Goal: Task Accomplishment & Management: Manage account settings

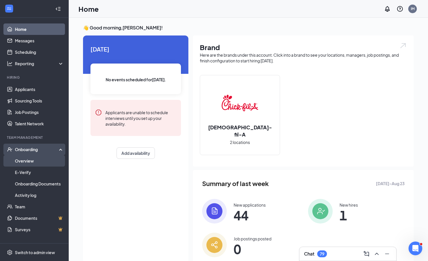
click at [24, 164] on link "Overview" at bounding box center [39, 160] width 49 height 11
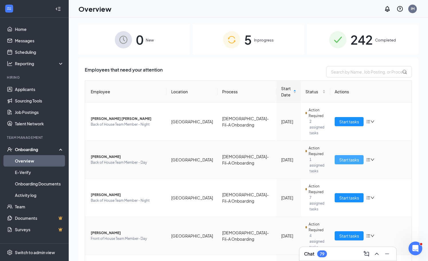
click at [351, 157] on span "Start tasks" at bounding box center [349, 160] width 20 height 6
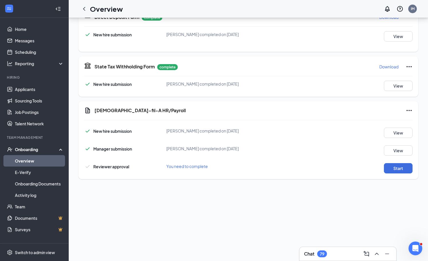
scroll to position [70, 0]
click at [390, 167] on button "Start" at bounding box center [398, 168] width 29 height 10
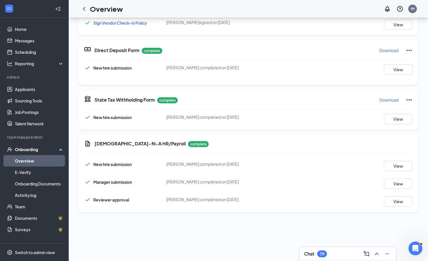
scroll to position [0, 0]
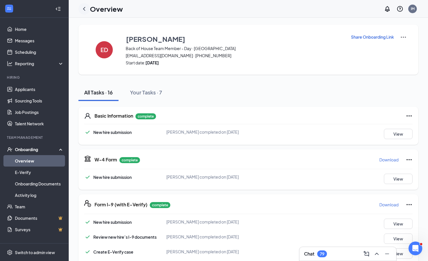
click at [84, 10] on icon "ChevronLeft" at bounding box center [84, 9] width 2 height 4
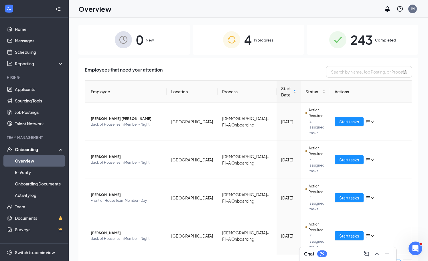
click at [32, 159] on link "Overview" at bounding box center [39, 160] width 49 height 11
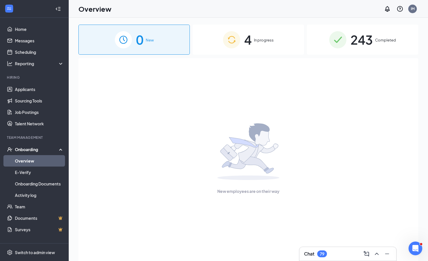
click at [32, 145] on div "Onboarding" at bounding box center [34, 149] width 69 height 11
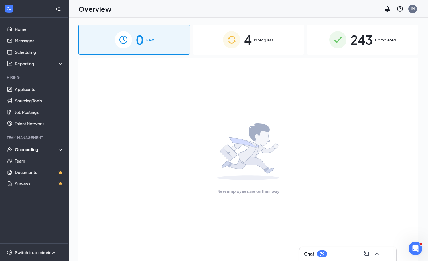
click at [27, 150] on div "Onboarding" at bounding box center [37, 150] width 44 height 6
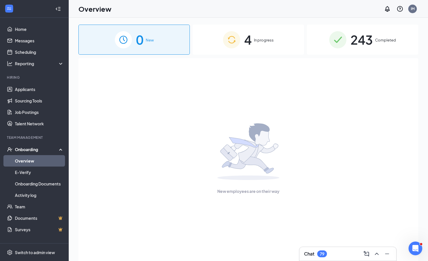
click at [22, 160] on link "Overview" at bounding box center [39, 160] width 49 height 11
click at [40, 148] on div "Onboarding" at bounding box center [37, 150] width 44 height 6
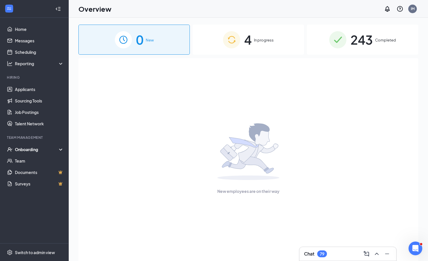
click at [26, 146] on div "Onboarding" at bounding box center [34, 149] width 69 height 11
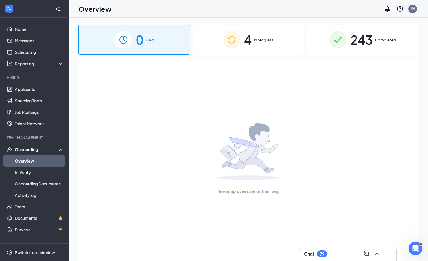
click at [31, 157] on link "Overview" at bounding box center [39, 160] width 49 height 11
click at [31, 88] on link "Applicants" at bounding box center [39, 89] width 49 height 11
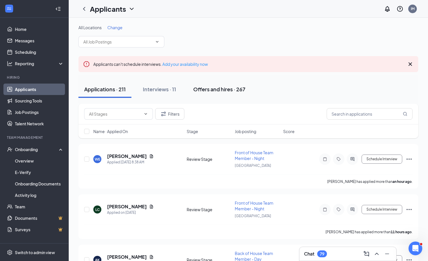
click at [212, 97] on button "Offers and hires · 267" at bounding box center [219, 89] width 64 height 17
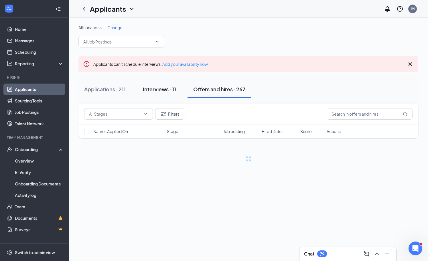
click at [168, 90] on div "Interviews · 11" at bounding box center [159, 89] width 33 height 7
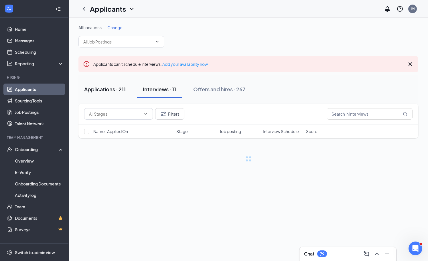
click at [119, 96] on button "Applications · 211" at bounding box center [104, 89] width 53 height 17
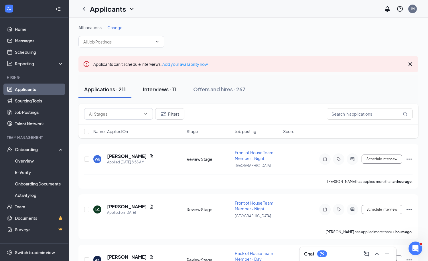
click at [179, 93] on button "Interviews · 11" at bounding box center [159, 89] width 45 height 17
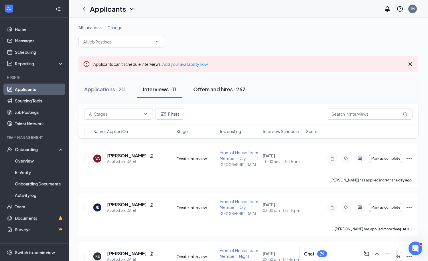
click at [222, 87] on div "Offers and hires · 267" at bounding box center [219, 89] width 52 height 7
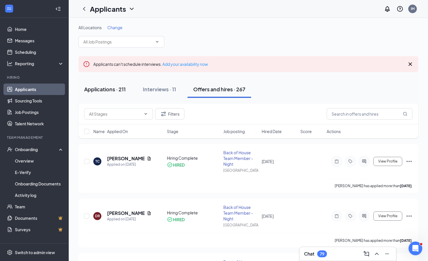
click at [121, 93] on button "Applications · 211" at bounding box center [104, 89] width 53 height 17
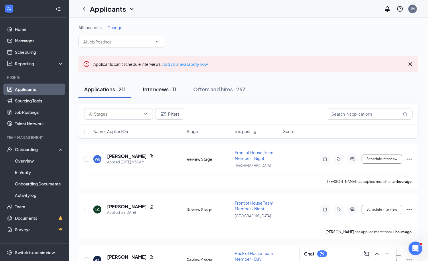
click at [156, 94] on button "Interviews · 11" at bounding box center [159, 89] width 45 height 17
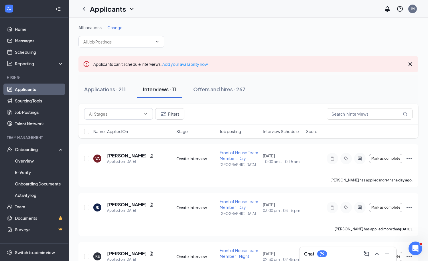
click at [156, 94] on button "Interviews · 11" at bounding box center [159, 89] width 45 height 17
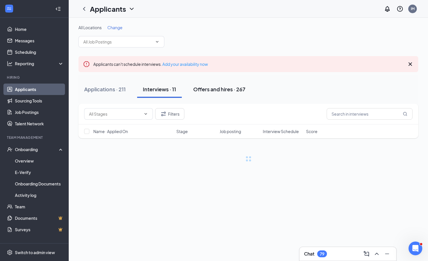
click at [226, 94] on button "Offers and hires · 267" at bounding box center [219, 89] width 64 height 17
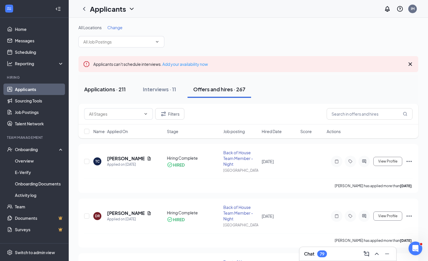
click at [101, 96] on button "Applications · 211" at bounding box center [104, 89] width 53 height 17
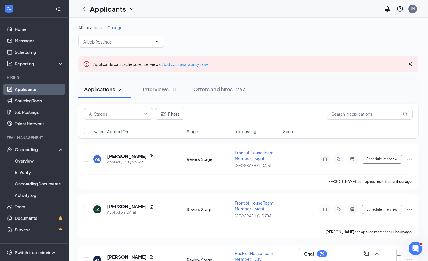
click at [166, 100] on div "Applications · 211 Interviews · 11 Offers and hires · 267" at bounding box center [248, 89] width 340 height 29
click at [164, 91] on div "Interviews · 11" at bounding box center [159, 89] width 33 height 7
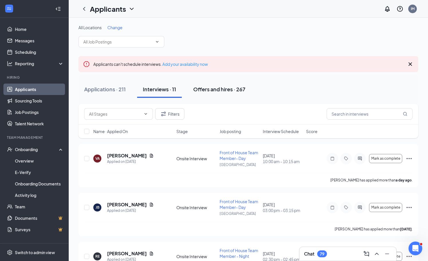
click at [216, 90] on div "Offers and hires · 267" at bounding box center [219, 89] width 52 height 7
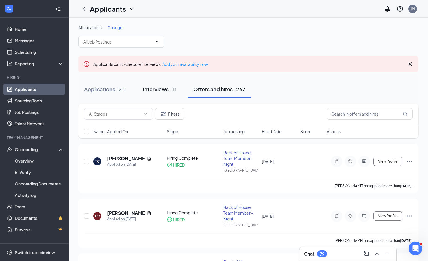
click at [173, 83] on button "Interviews · 11" at bounding box center [159, 89] width 45 height 17
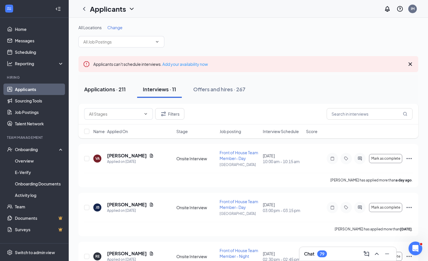
click at [124, 85] on button "Applications · 211" at bounding box center [104, 89] width 53 height 17
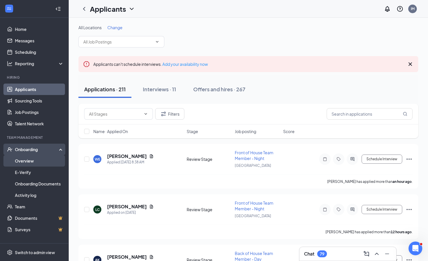
click at [18, 166] on link "Overview" at bounding box center [39, 160] width 49 height 11
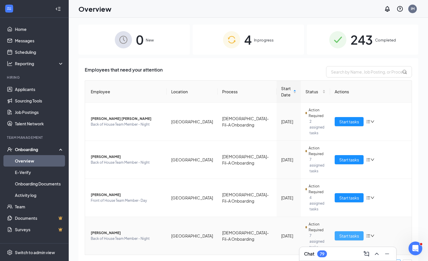
click at [349, 233] on span "Start tasks" at bounding box center [349, 236] width 20 height 6
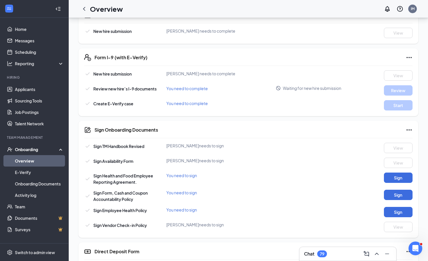
scroll to position [300, 0]
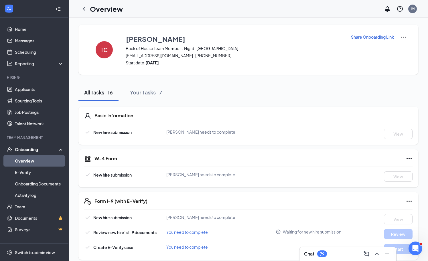
drag, startPoint x: 149, startPoint y: 63, endPoint x: 175, endPoint y: 64, distance: 26.1
click at [159, 64] on strong "[DATE]" at bounding box center [151, 62] width 13 height 5
click at [84, 8] on icon "ChevronLeft" at bounding box center [84, 8] width 7 height 7
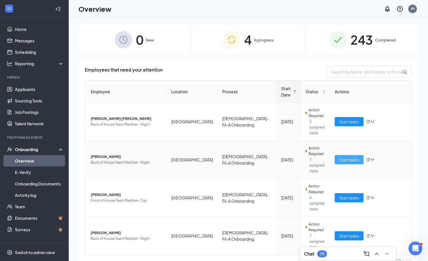
click at [353, 155] on button "Start tasks" at bounding box center [349, 159] width 29 height 9
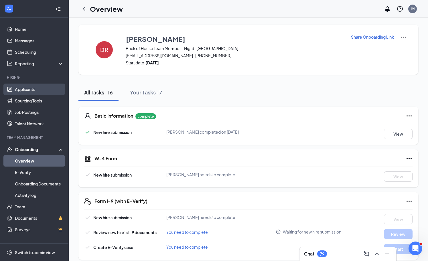
click at [42, 85] on link "Applicants" at bounding box center [39, 89] width 49 height 11
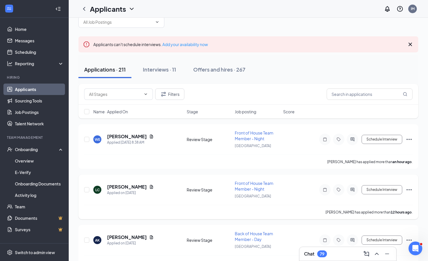
scroll to position [25, 0]
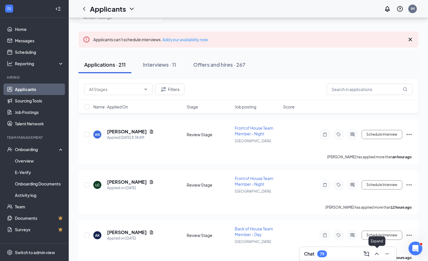
click at [376, 255] on icon "ChevronUp" at bounding box center [376, 253] width 7 height 7
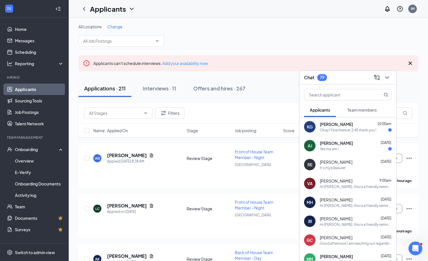
scroll to position [0, 0]
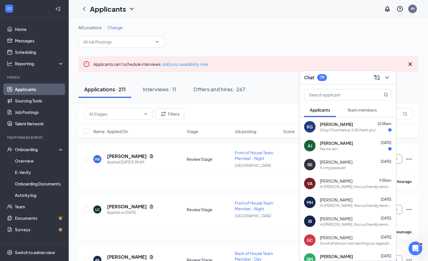
click at [333, 162] on span "[PERSON_NAME]" at bounding box center [336, 162] width 33 height 6
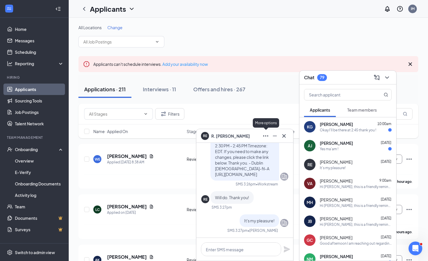
click at [265, 136] on icon "Ellipses" at bounding box center [265, 136] width 7 height 7
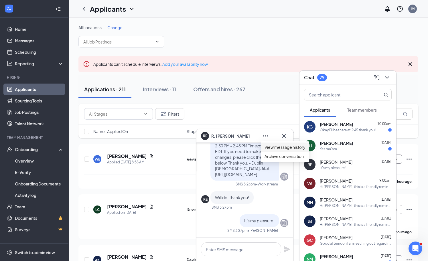
click at [289, 150] on link "View message history" at bounding box center [284, 147] width 41 height 6
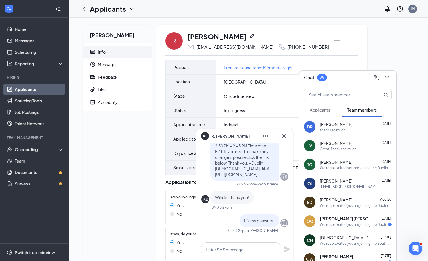
click at [385, 76] on icon "ChevronDown" at bounding box center [387, 77] width 7 height 7
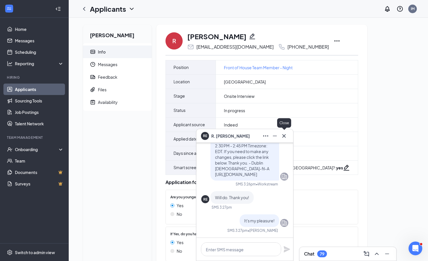
click at [285, 136] on icon "Cross" at bounding box center [284, 136] width 7 height 7
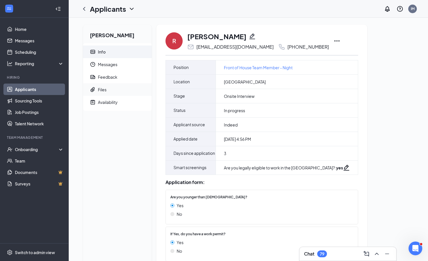
click at [104, 85] on span "Files" at bounding box center [122, 89] width 49 height 13
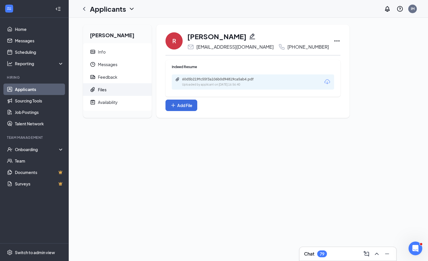
click at [324, 83] on icon "Download" at bounding box center [327, 81] width 6 height 5
click at [24, 92] on link "Applicants" at bounding box center [39, 89] width 49 height 11
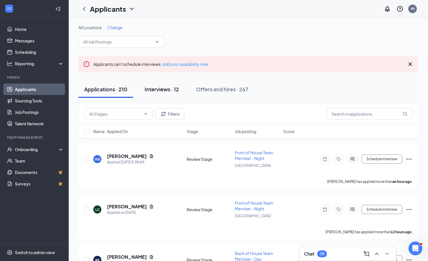
click at [166, 95] on button "Interviews · 12" at bounding box center [162, 89] width 46 height 17
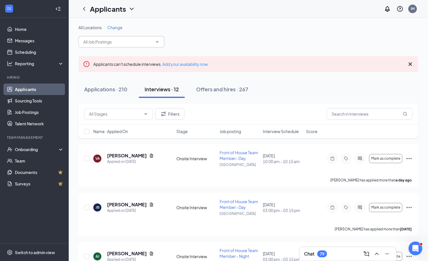
click at [128, 39] on input "text" at bounding box center [117, 42] width 69 height 6
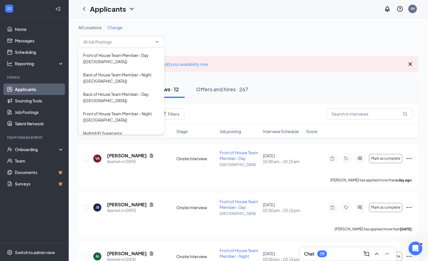
click at [117, 34] on div "All Locations Change" at bounding box center [248, 36] width 340 height 23
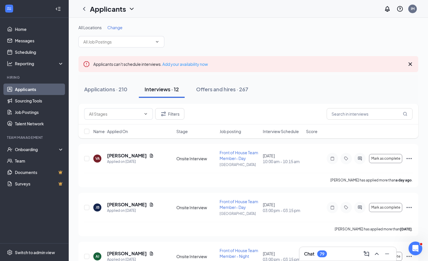
click at [117, 27] on span "Change" at bounding box center [114, 27] width 15 height 5
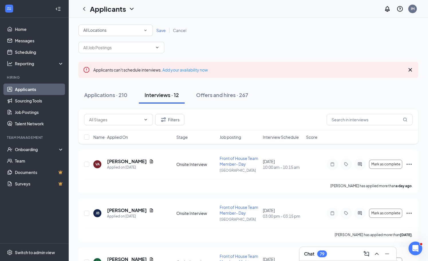
click at [108, 34] on div "All Locations All Locations" at bounding box center [115, 30] width 74 height 11
click at [95, 59] on span "[GEOGRAPHIC_DATA]" at bounding box center [104, 60] width 42 height 5
click at [160, 33] on div "Save Cancel" at bounding box center [171, 30] width 37 height 6
click at [160, 31] on span "Save" at bounding box center [160, 30] width 9 height 5
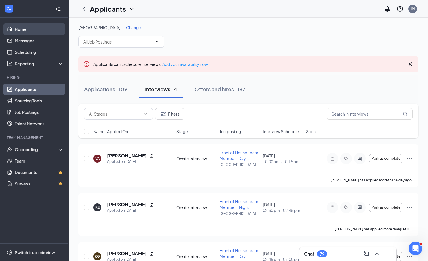
click at [36, 33] on link "Home" at bounding box center [39, 28] width 49 height 11
